Goal: Check status: Check status

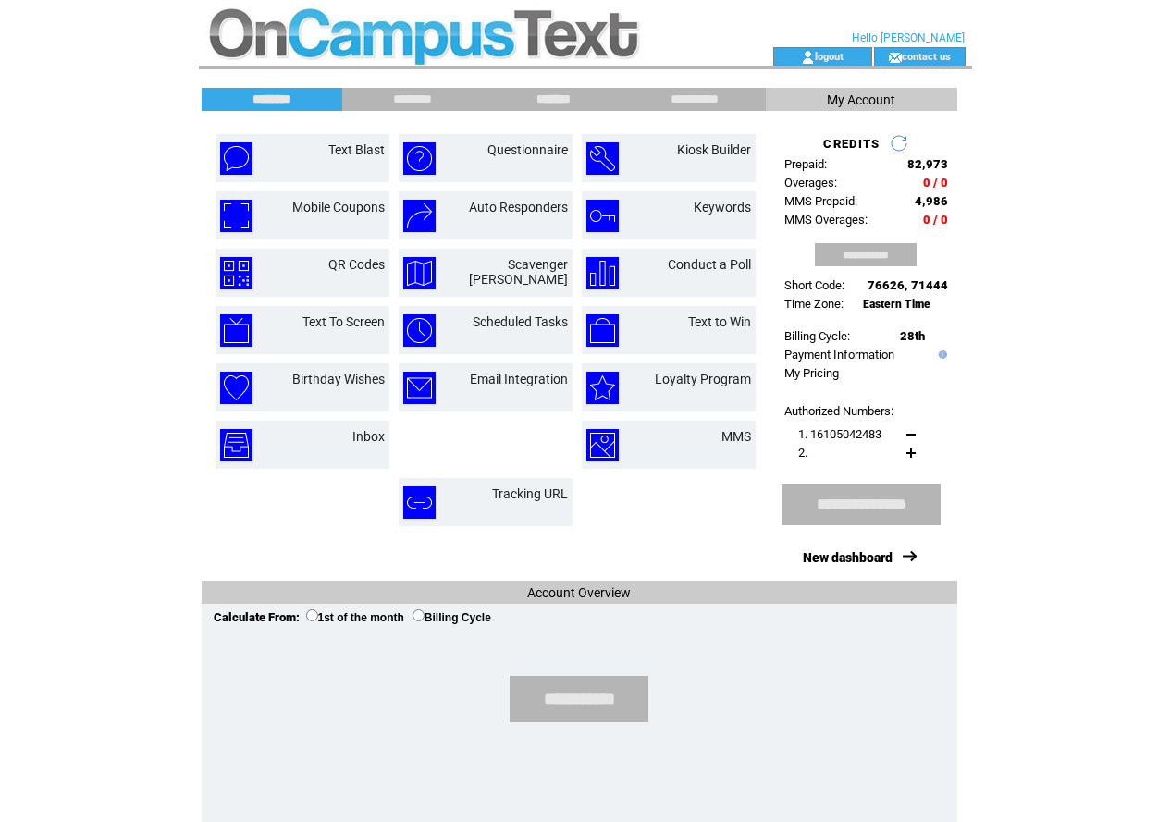
click at [545, 93] on input "*******" at bounding box center [554, 100] width 139 height 16
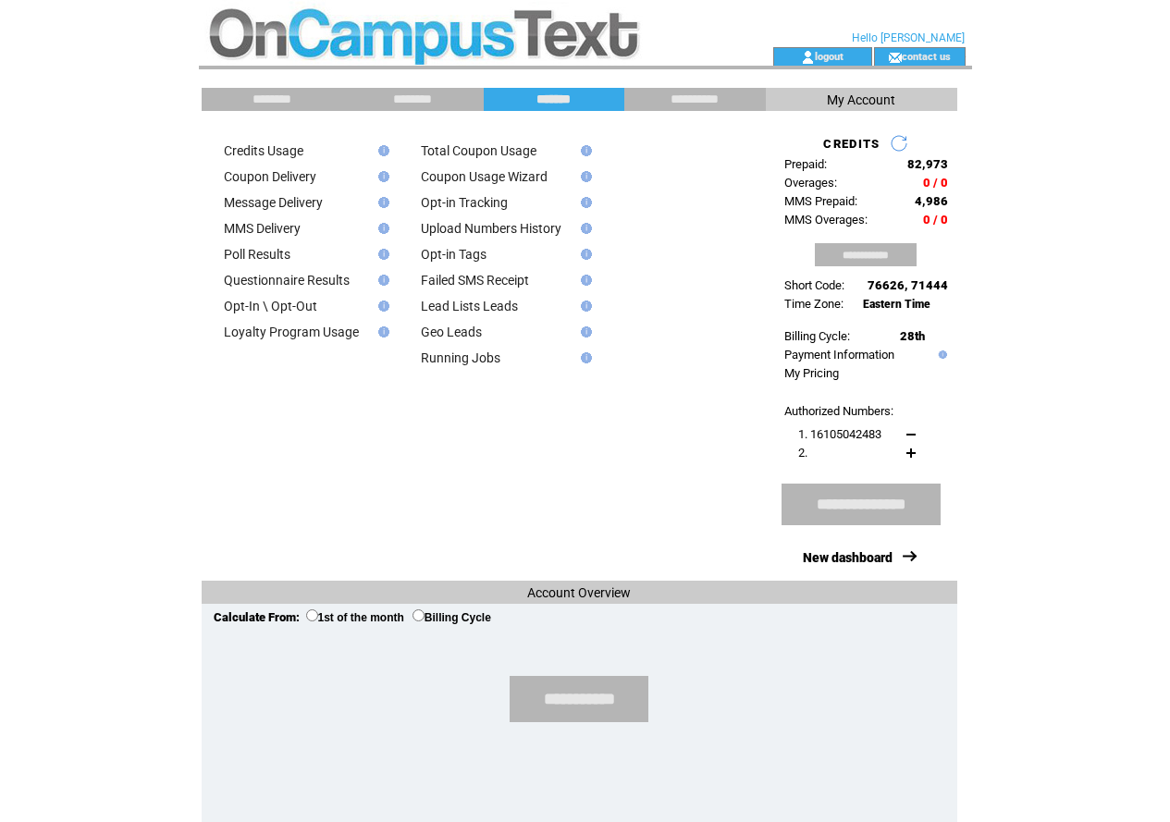
click at [289, 262] on link "Poll Results" at bounding box center [257, 254] width 67 height 15
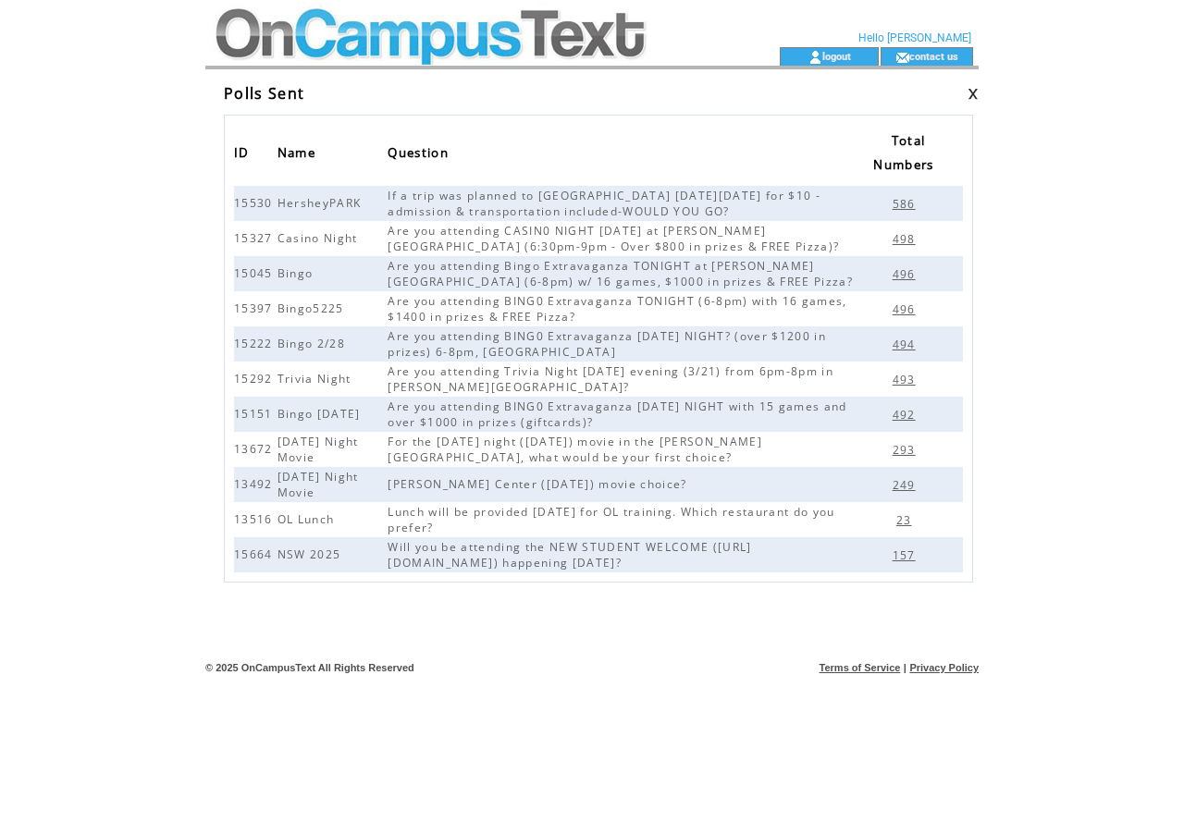
click at [907, 559] on span "157" at bounding box center [906, 555] width 28 height 16
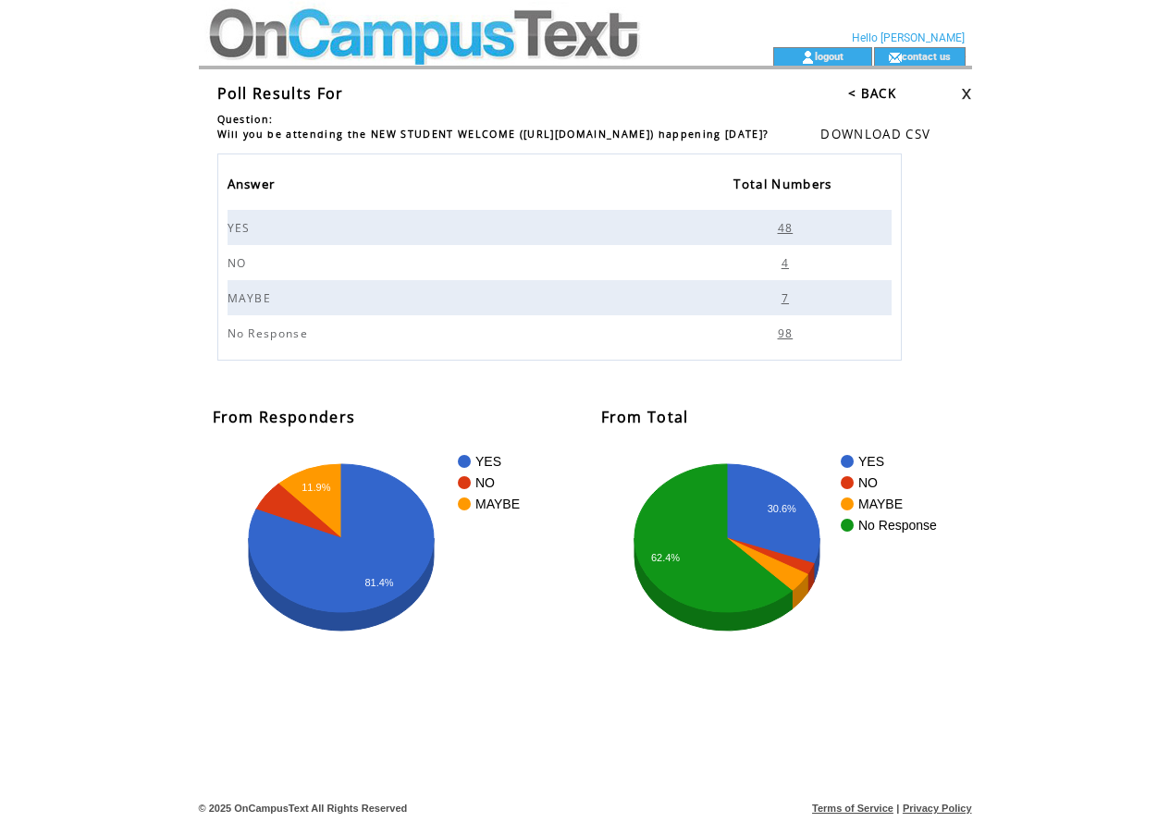
click at [782, 236] on span "48" at bounding box center [788, 228] width 20 height 16
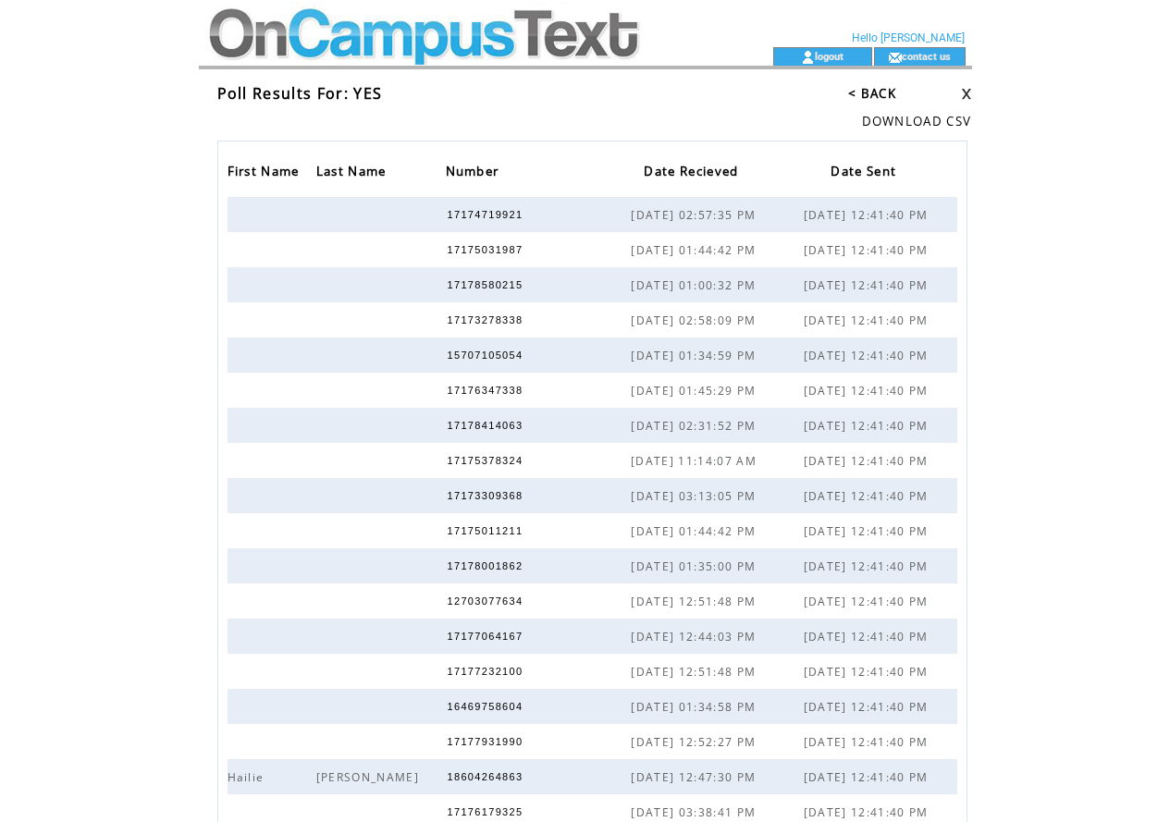
scroll to position [188, 0]
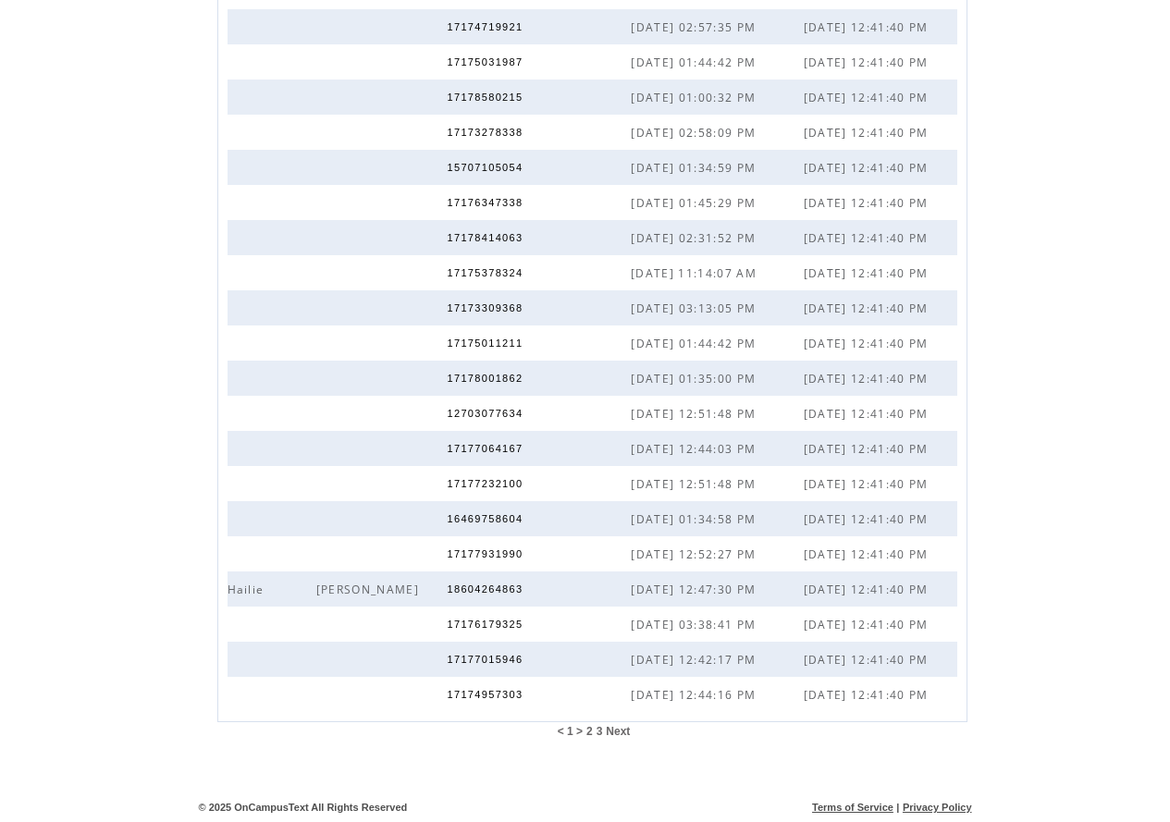
click at [622, 732] on span "Next" at bounding box center [618, 731] width 24 height 13
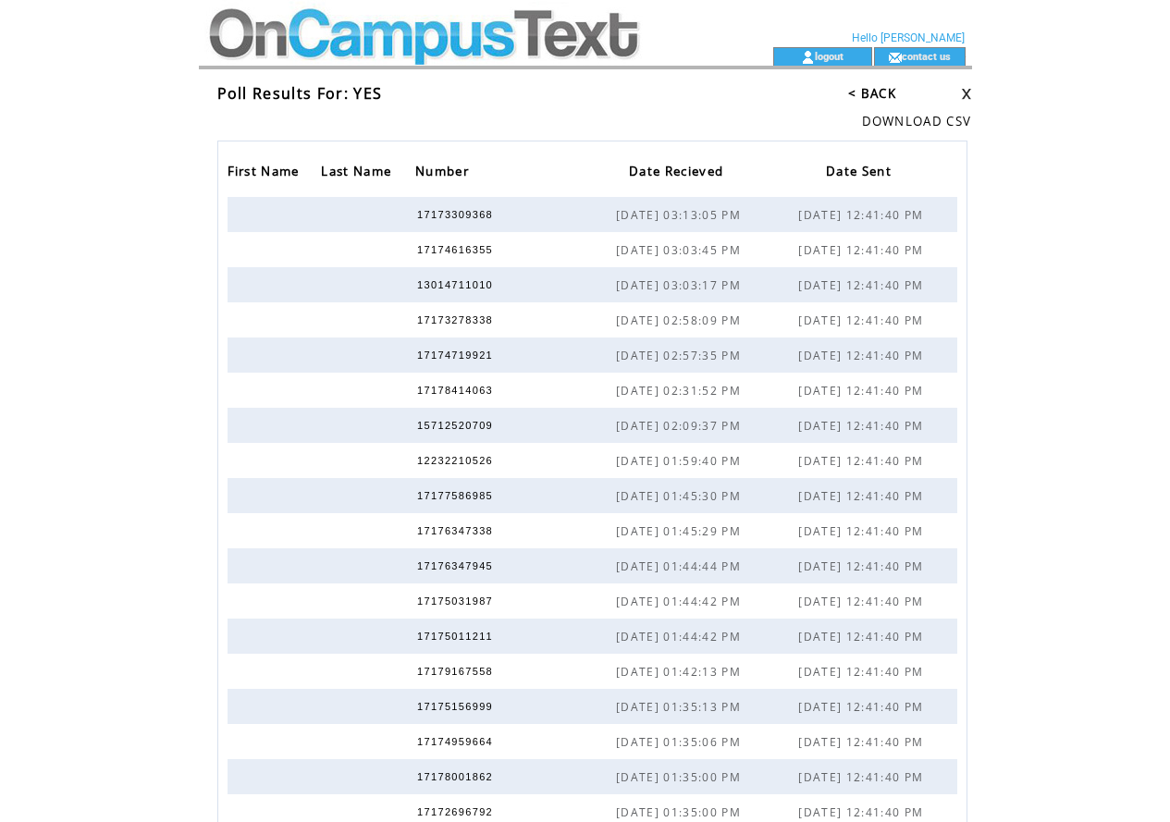
scroll to position [188, 0]
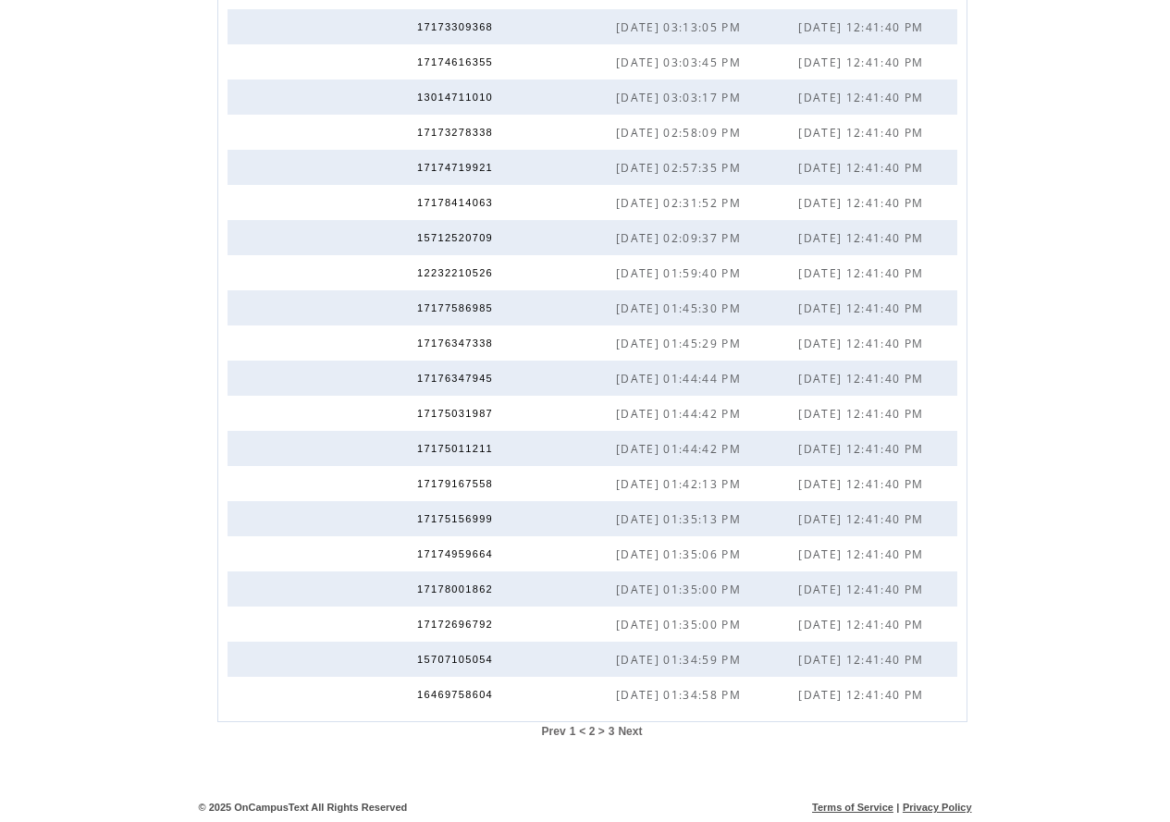
click at [627, 727] on span "Next" at bounding box center [630, 731] width 24 height 13
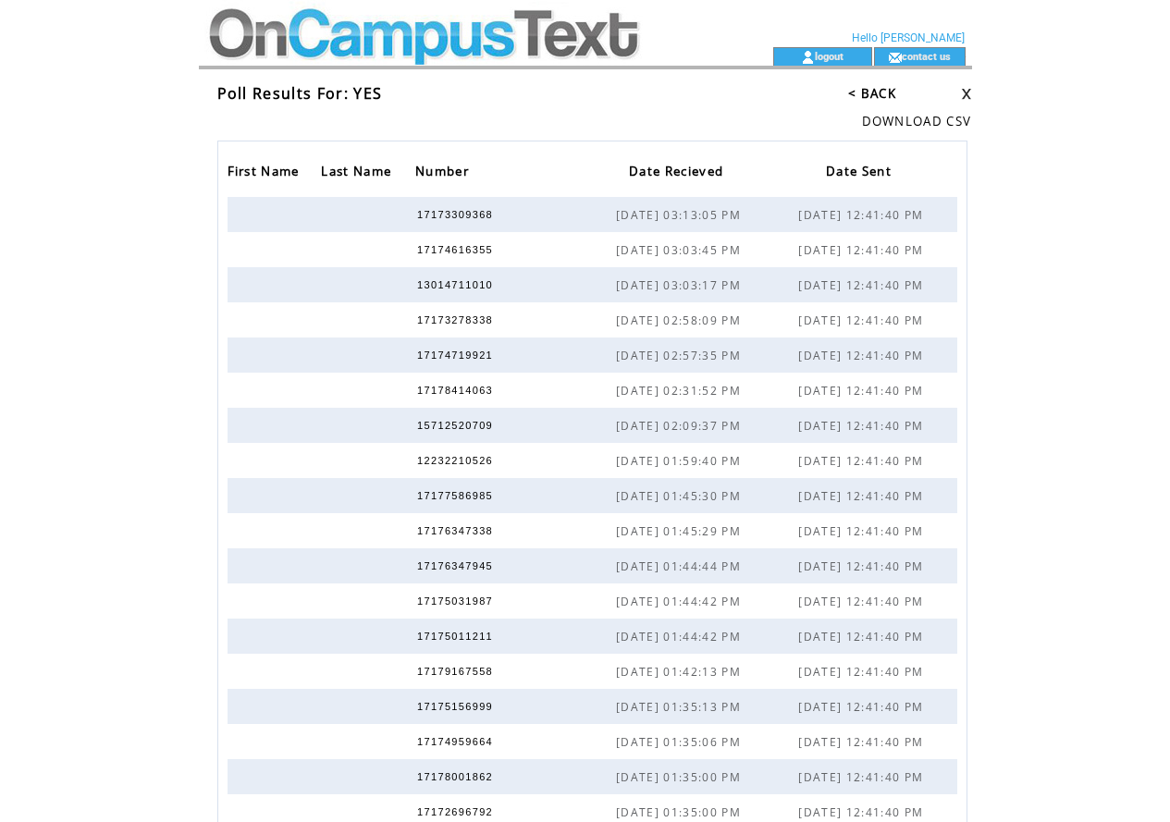
click at [885, 96] on link "< BACK" at bounding box center [872, 93] width 48 height 17
